Goal: Register for event/course

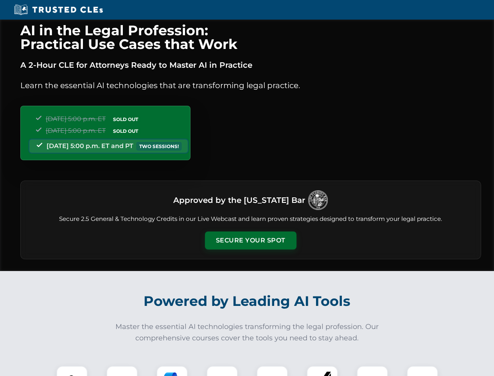
click at [250, 240] on button "Secure Your Spot" at bounding box center [251, 240] width 92 height 18
click at [72, 371] on img at bounding box center [72, 381] width 23 height 23
click at [122, 371] on div at bounding box center [121, 380] width 31 height 31
